Goal: Navigation & Orientation: Understand site structure

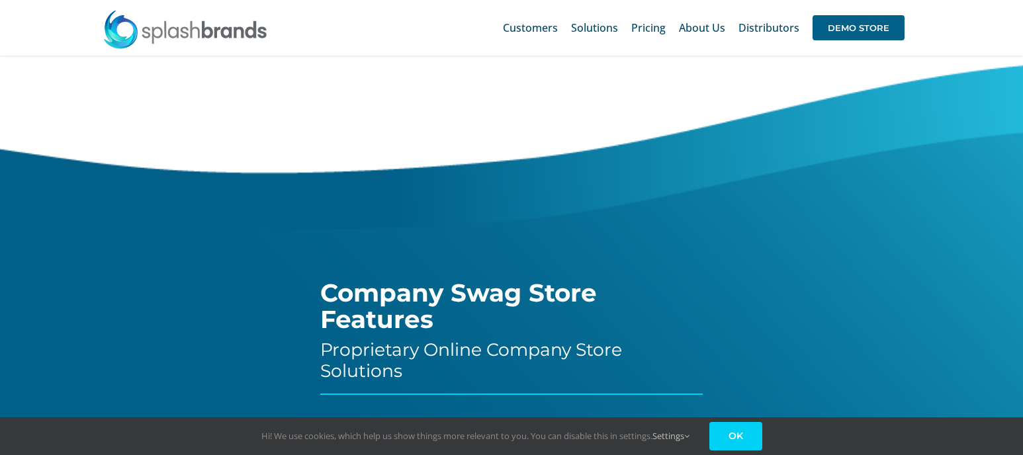
scroll to position [1608, 0]
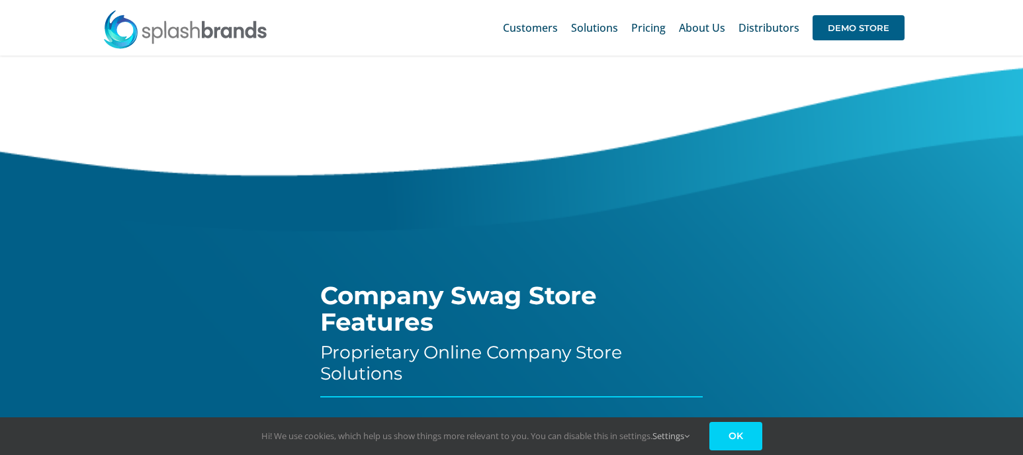
click at [746, 430] on link "OK" at bounding box center [736, 436] width 53 height 28
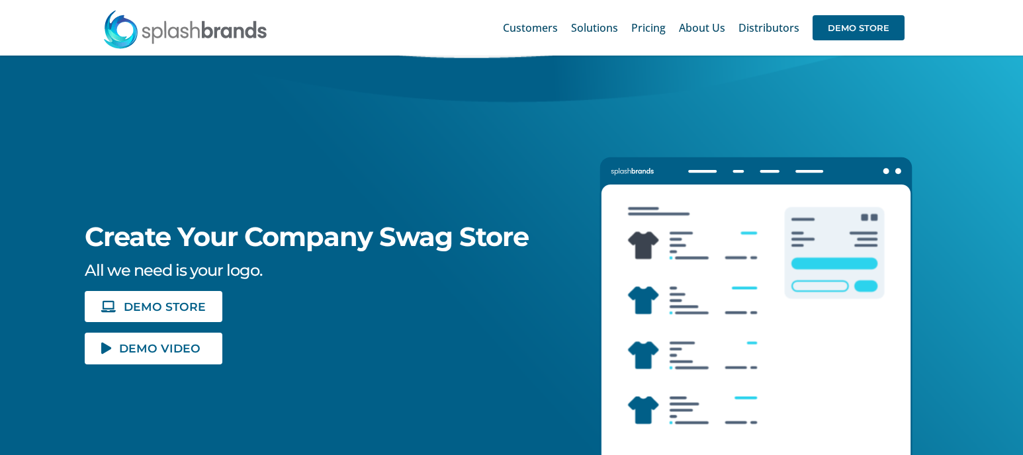
scroll to position [95, 0]
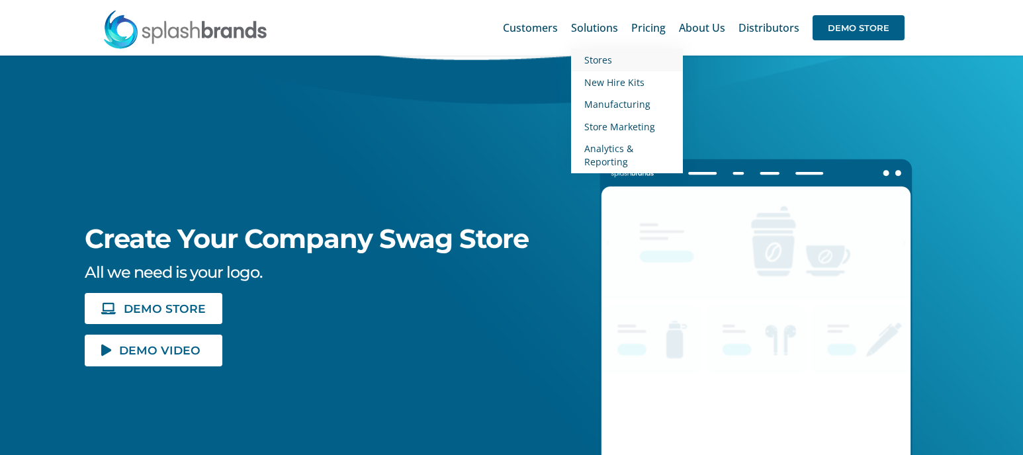
click at [612, 62] on span "Stores" at bounding box center [598, 60] width 28 height 13
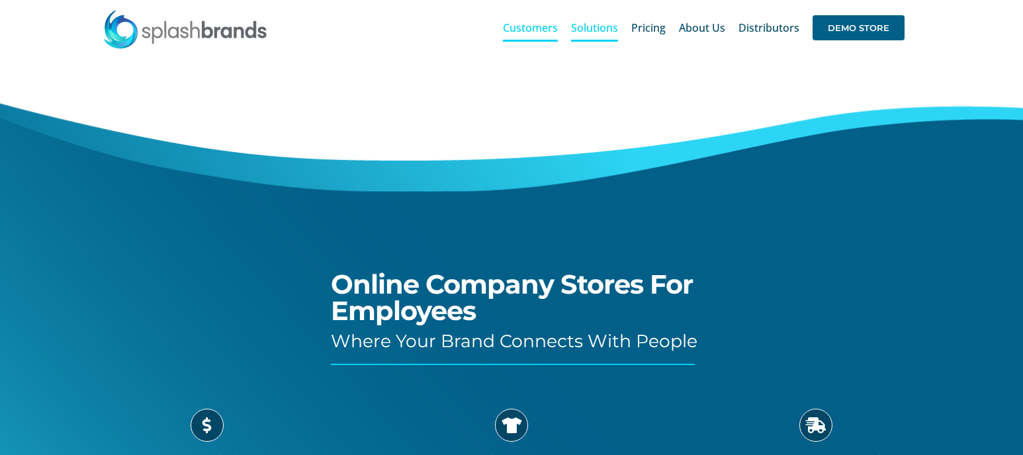
click at [537, 33] on span "Customers" at bounding box center [530, 28] width 55 height 11
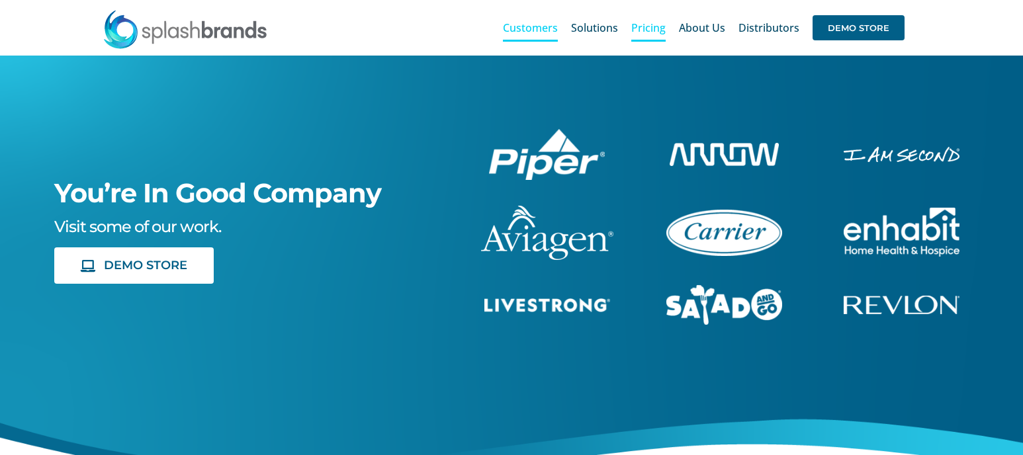
click at [642, 24] on span "Pricing" at bounding box center [648, 28] width 34 height 11
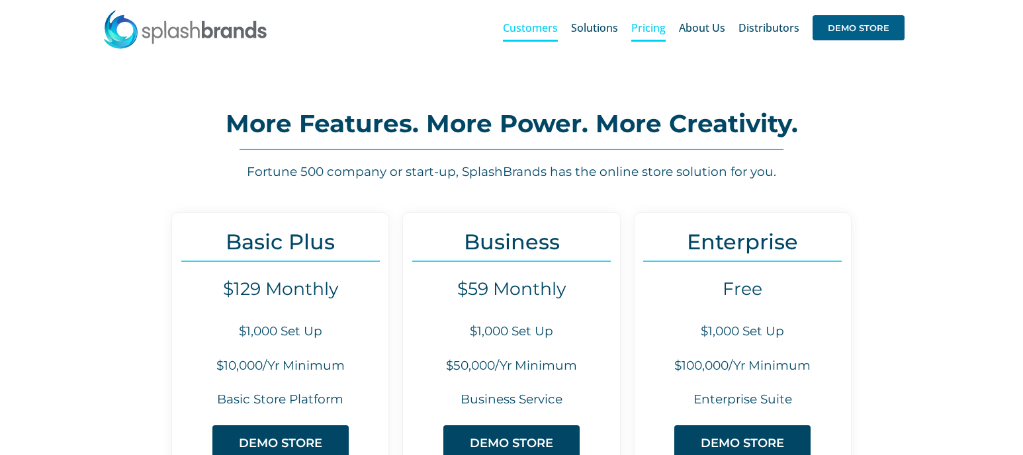
click at [541, 29] on span "Customers" at bounding box center [530, 28] width 55 height 11
